Goal: Obtain resource: Download file/media

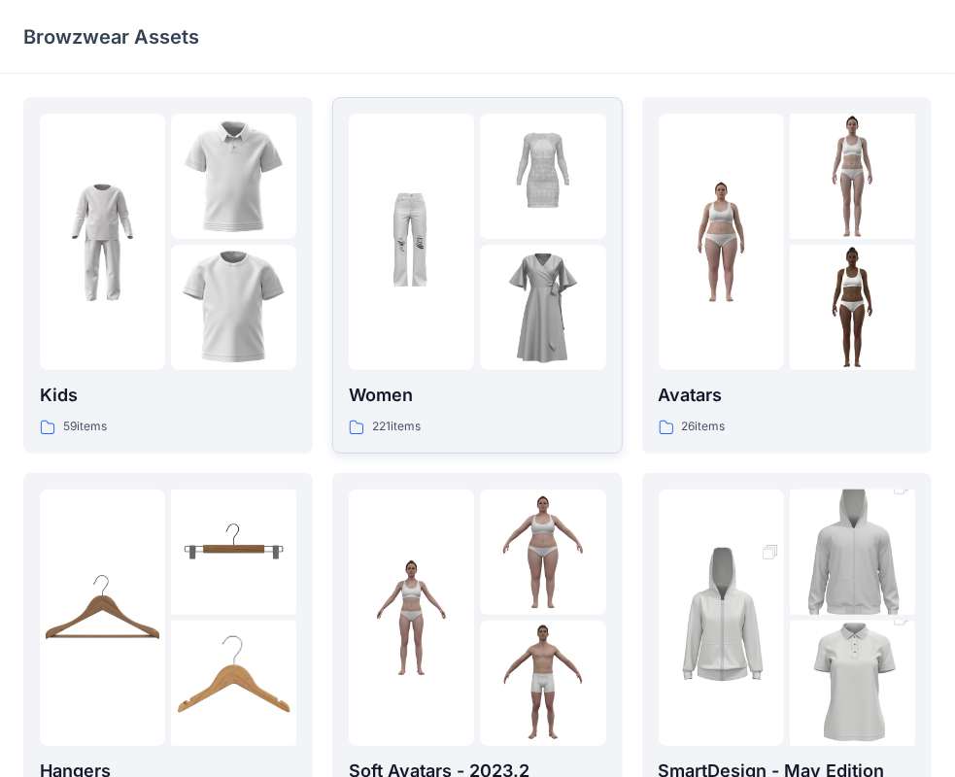
click at [487, 387] on p "Women" at bounding box center [477, 395] width 256 height 27
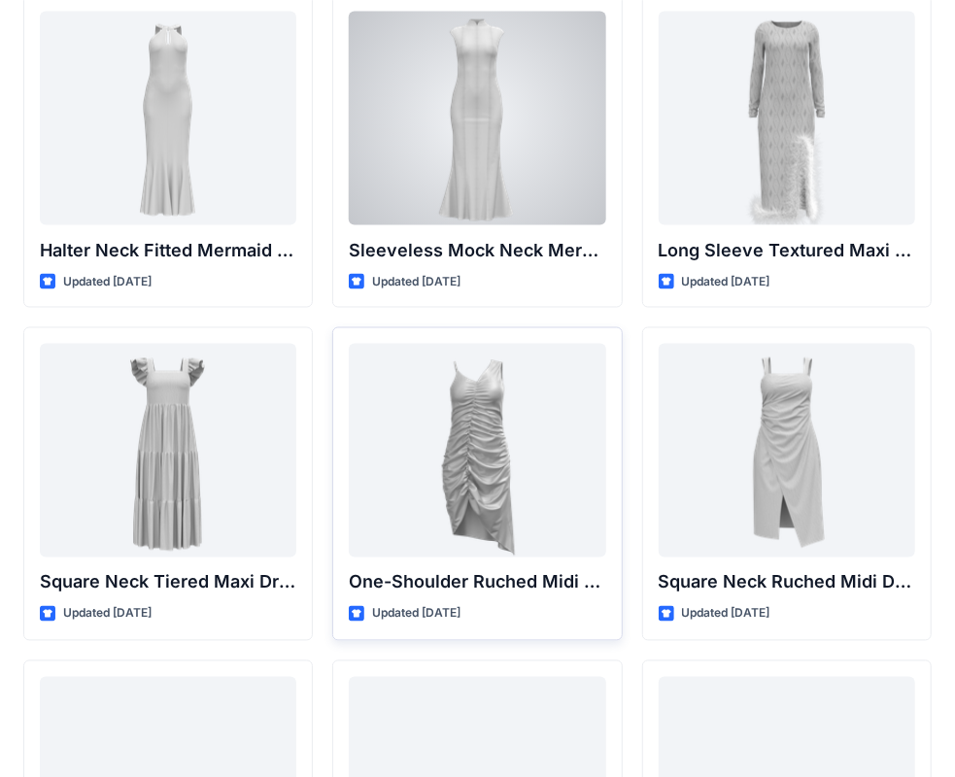
scroll to position [1110, 0]
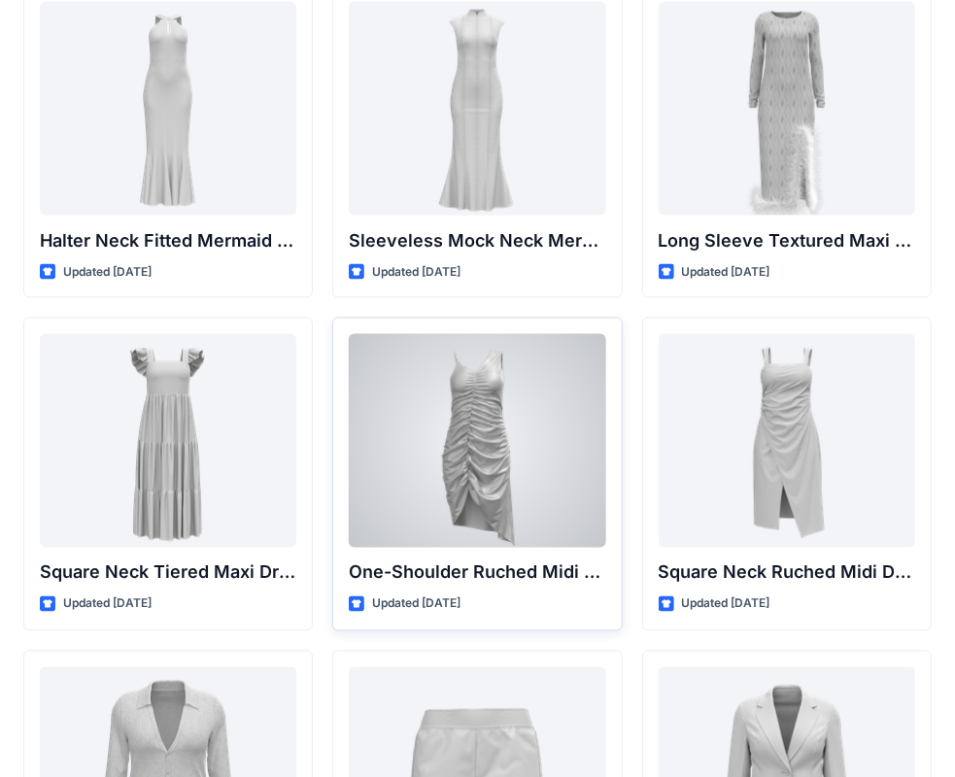
click at [501, 506] on div at bounding box center [477, 441] width 256 height 214
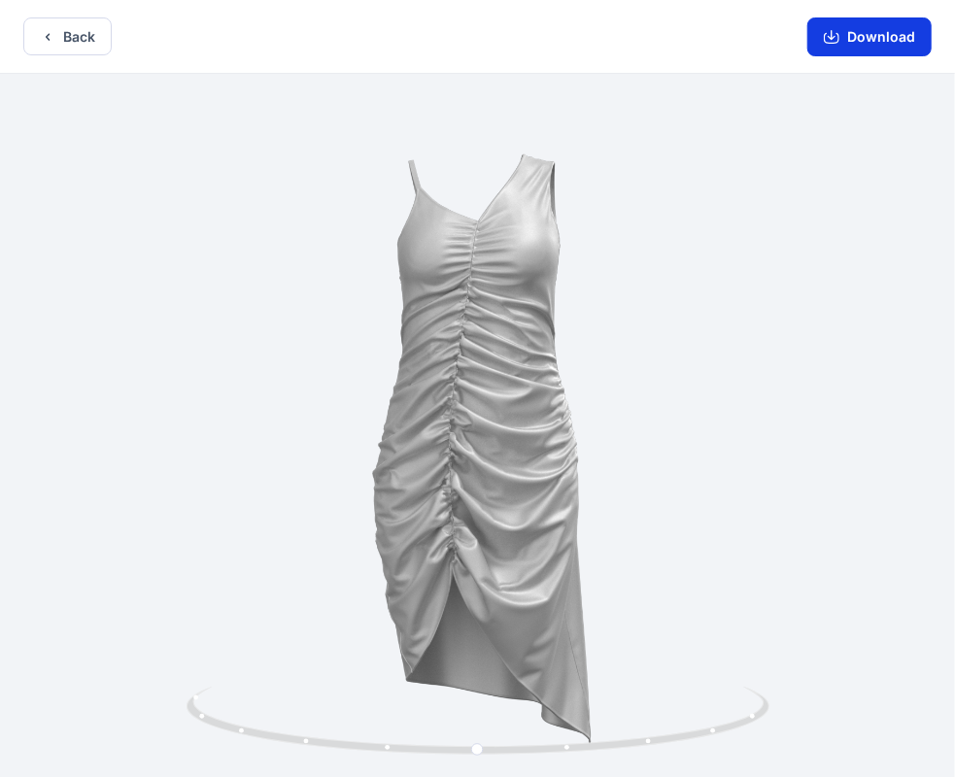
click at [871, 37] on button "Download" at bounding box center [869, 36] width 124 height 39
drag, startPoint x: 477, startPoint y: 750, endPoint x: 501, endPoint y: 783, distance: 41.0
click at [501, 776] on html "Back Download Version History" at bounding box center [477, 390] width 955 height 781
click at [46, 36] on icon "button" at bounding box center [48, 36] width 4 height 7
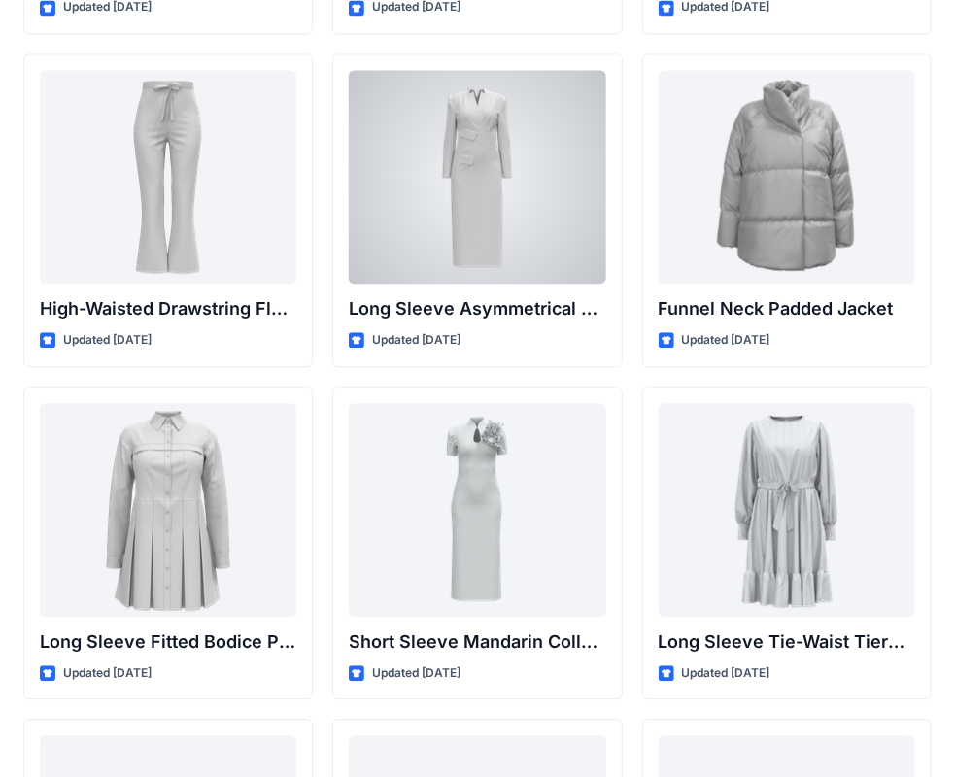
scroll to position [7169, 0]
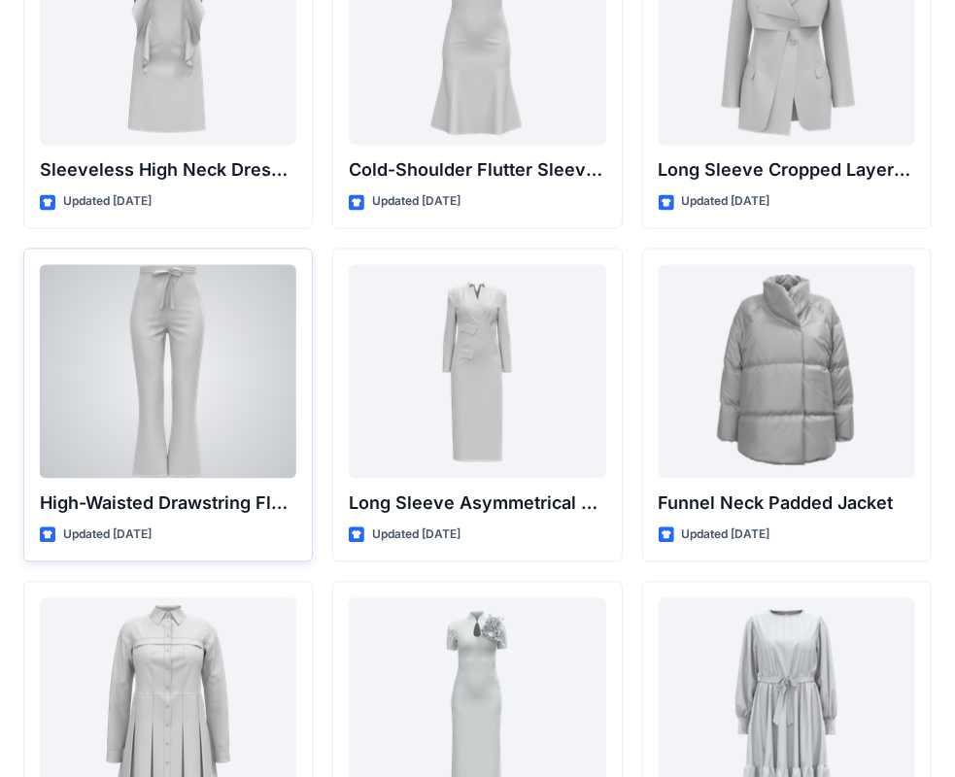
click at [168, 375] on div at bounding box center [168, 371] width 256 height 214
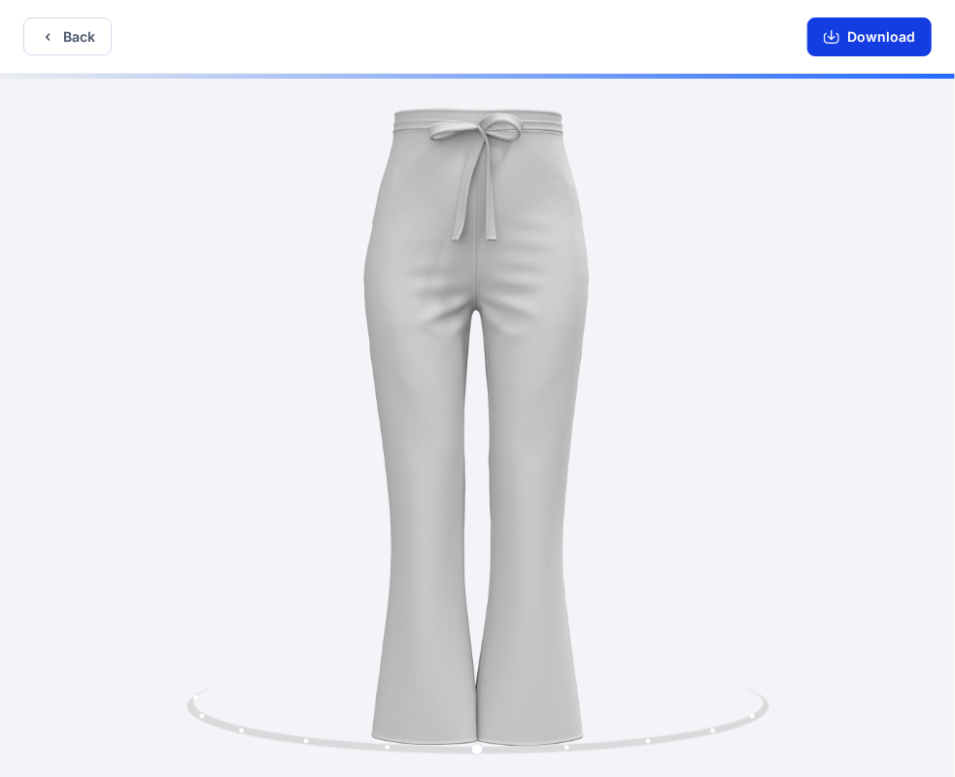
click at [900, 31] on button "Download" at bounding box center [869, 36] width 124 height 39
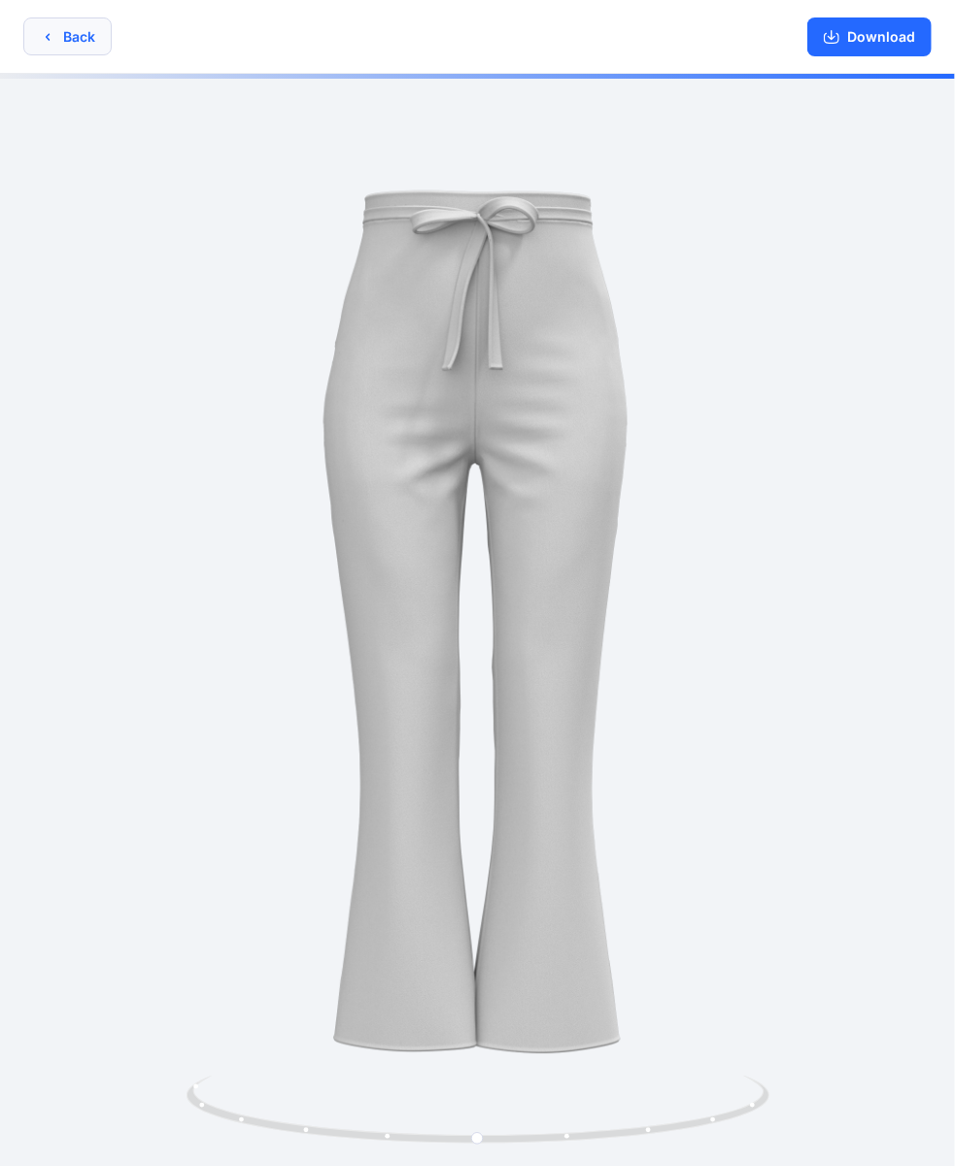
click at [76, 33] on button "Back" at bounding box center [67, 36] width 88 height 38
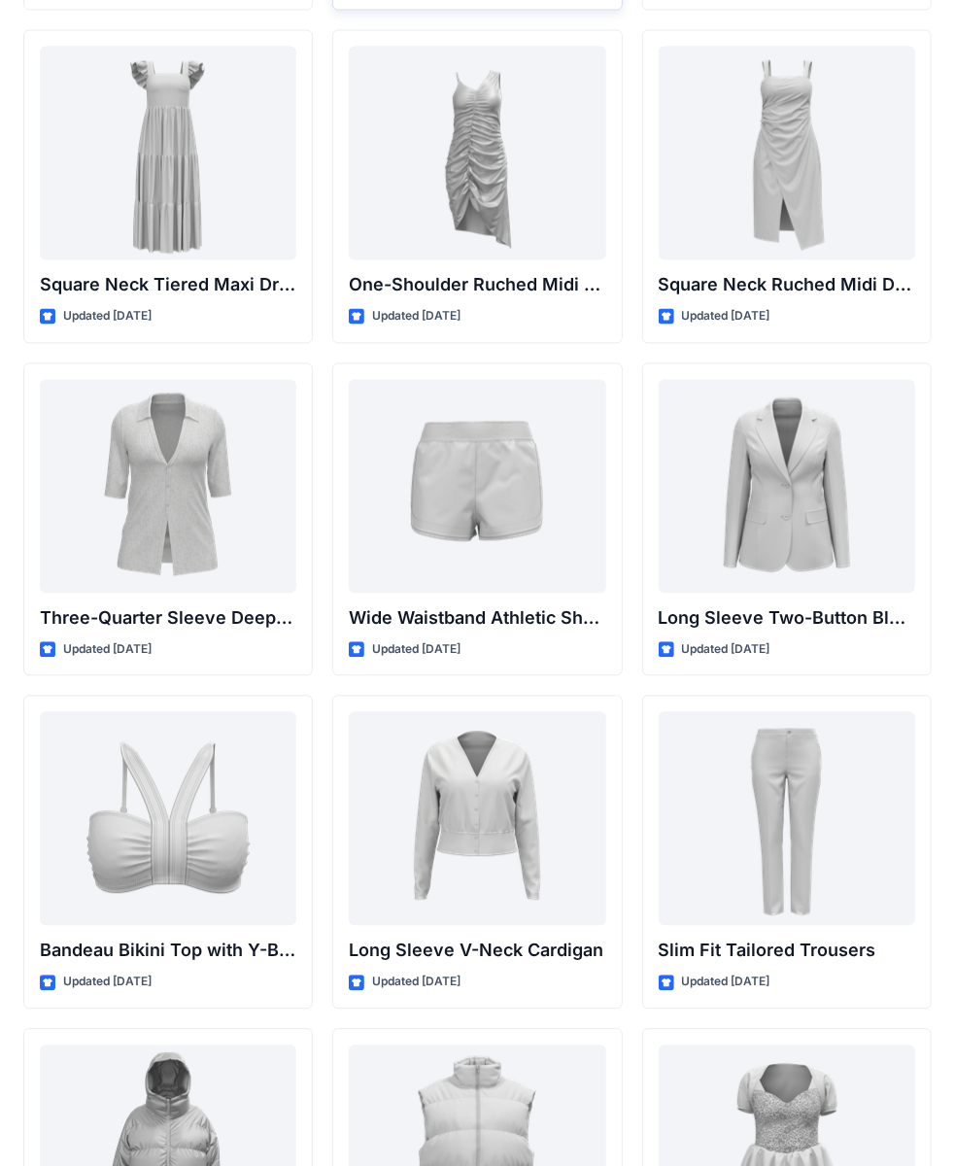
scroll to position [1402, 0]
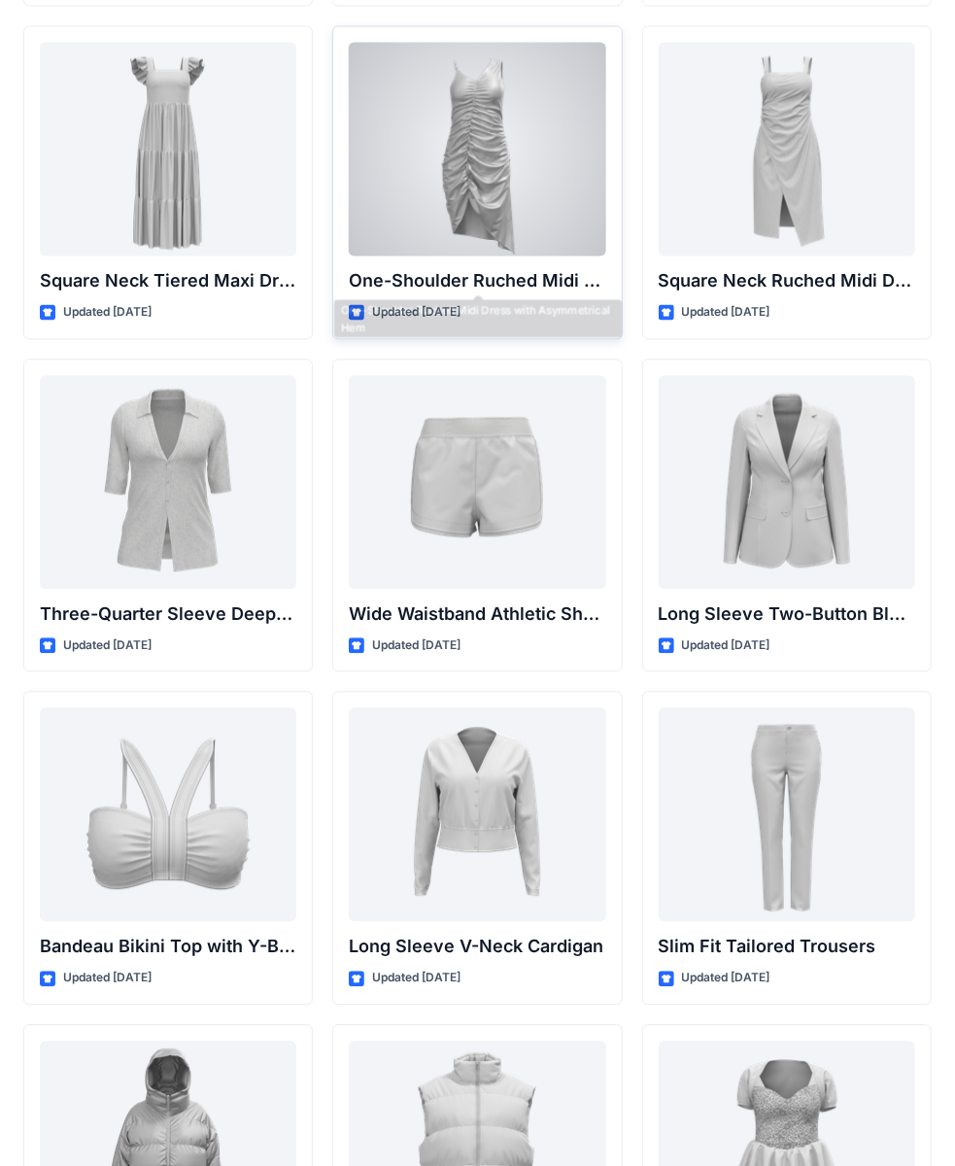
click at [501, 236] on div at bounding box center [477, 150] width 256 height 214
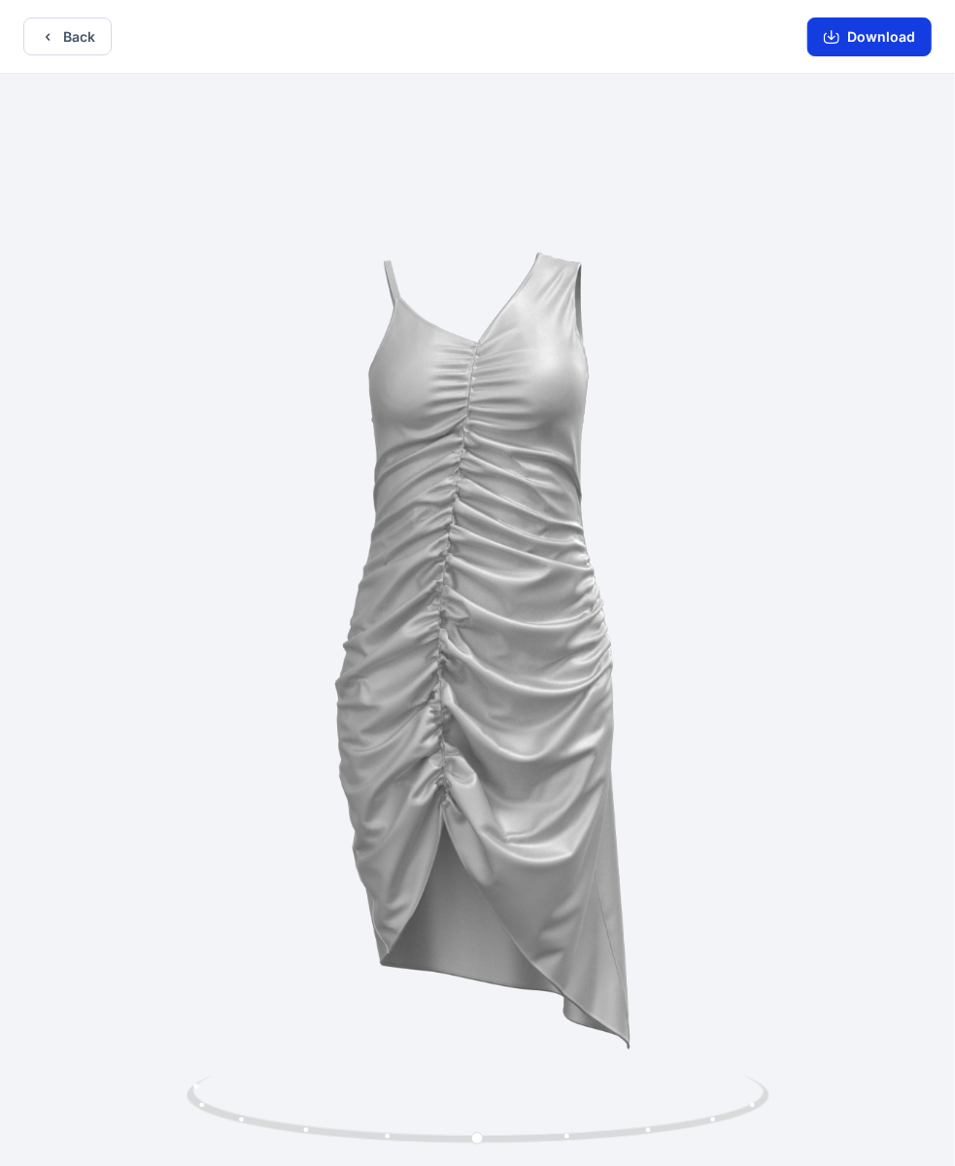
click at [863, 32] on button "Download" at bounding box center [869, 36] width 124 height 39
click at [883, 35] on button "Download" at bounding box center [869, 36] width 124 height 39
click at [78, 41] on button "Back" at bounding box center [67, 36] width 88 height 38
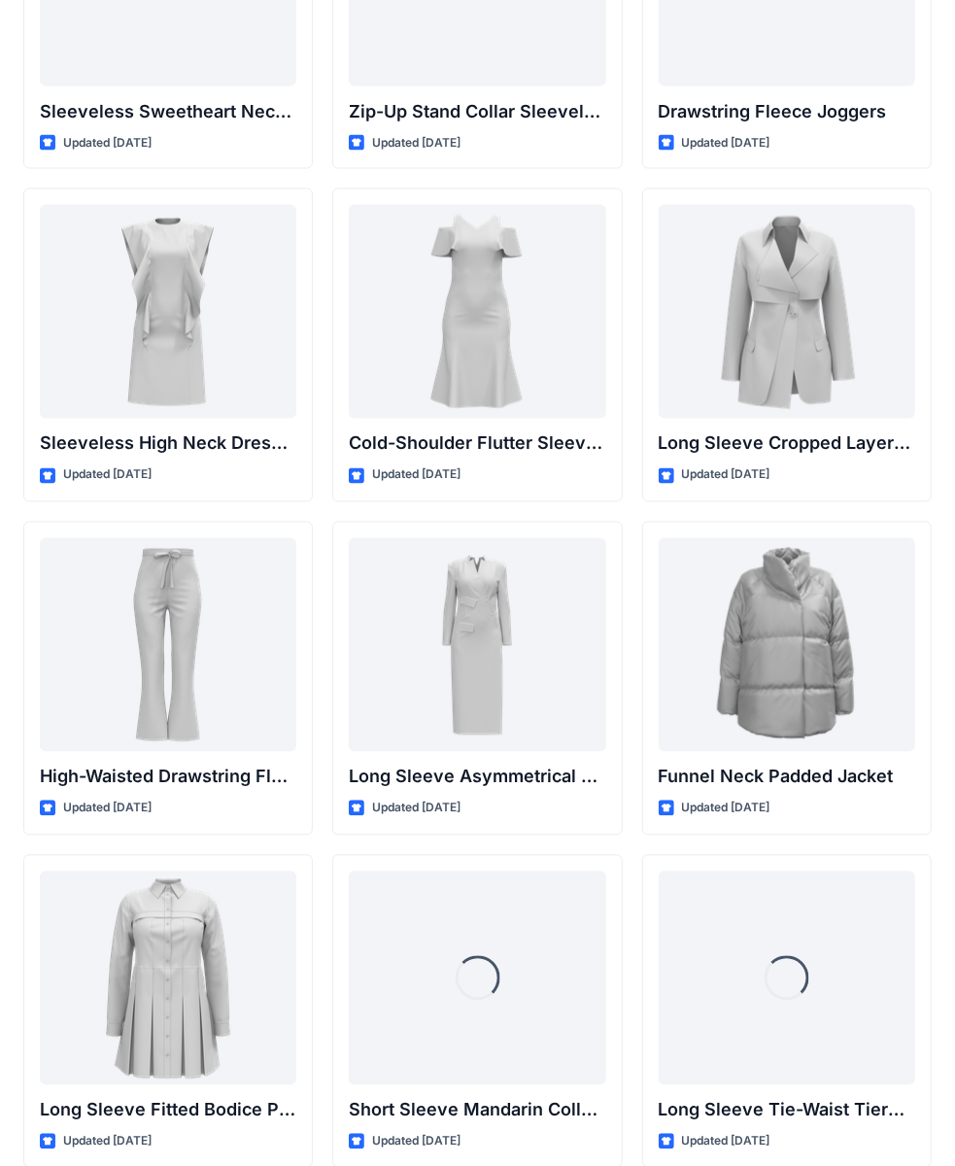
scroll to position [6975, 0]
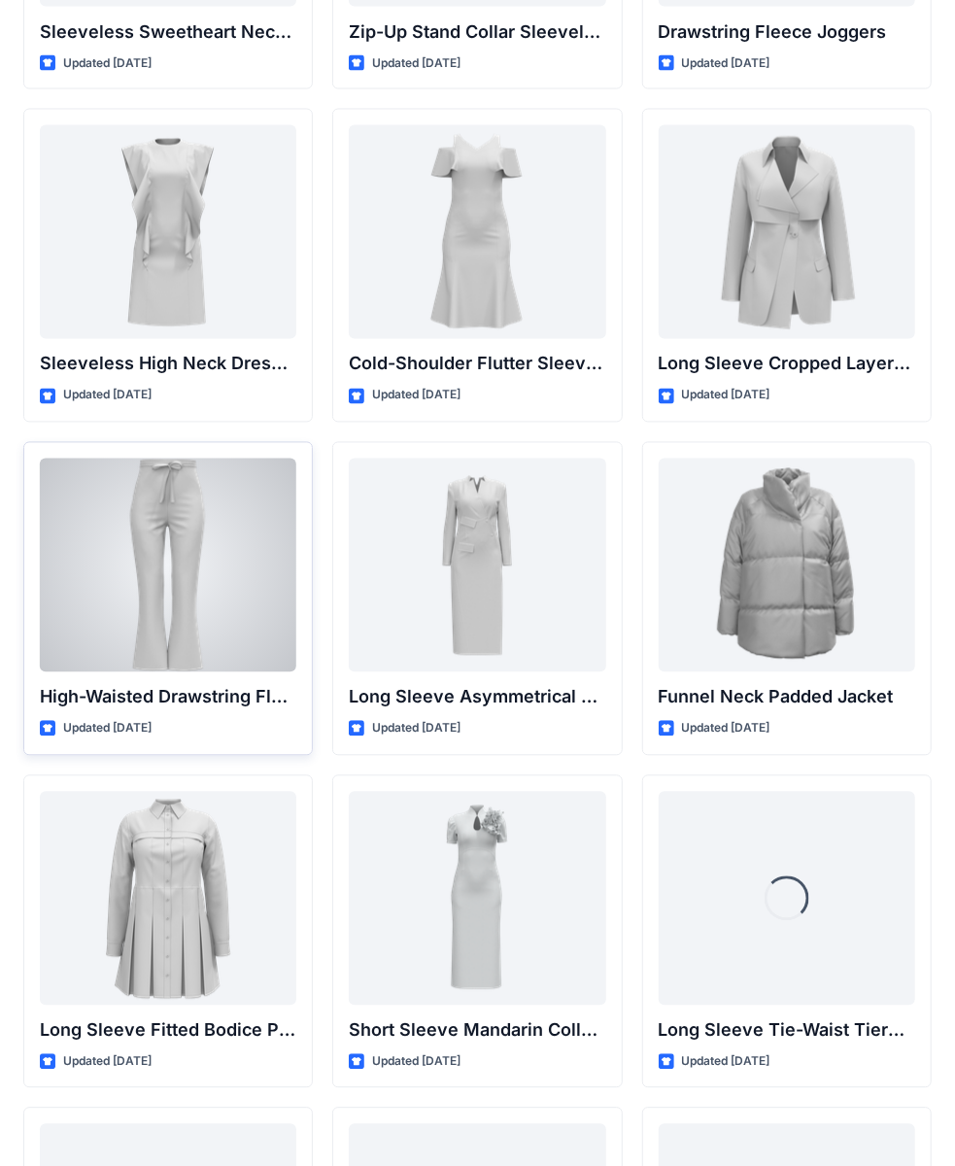
click at [212, 598] on div at bounding box center [168, 565] width 256 height 214
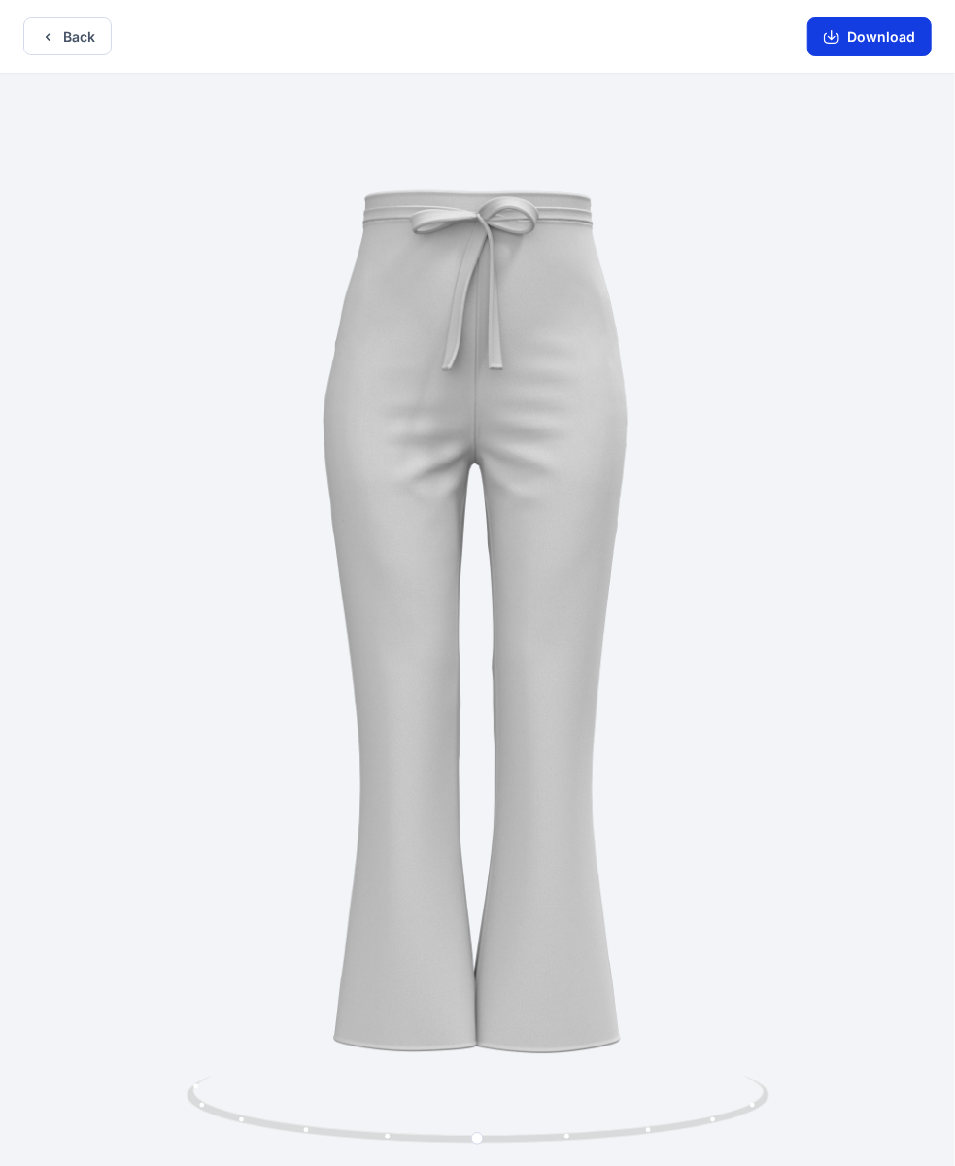
click at [894, 33] on button "Download" at bounding box center [869, 36] width 124 height 39
